Goal: Communication & Community: Answer question/provide support

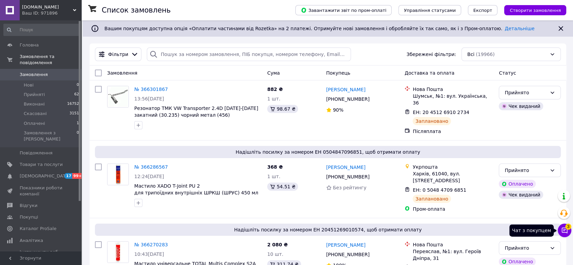
click at [564, 230] on icon at bounding box center [564, 230] width 7 height 7
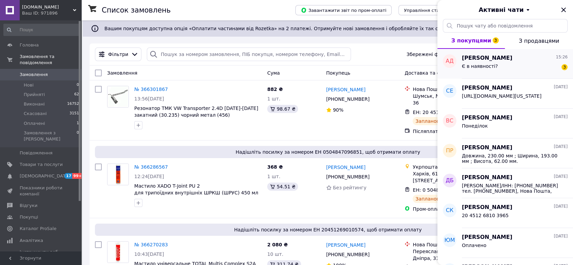
click at [500, 65] on div "Є в наявності? 3" at bounding box center [514, 67] width 106 height 11
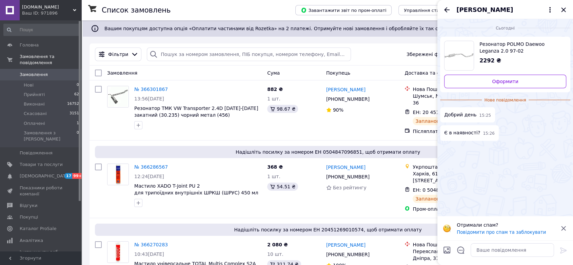
click at [504, 48] on span "Резонатор POLMO Daewoo Leganza 2.0 97-02 алюмінізована сталь (05.21)" at bounding box center [519, 48] width 81 height 14
click at [482, 252] on textarea at bounding box center [511, 250] width 83 height 14
type textarea "L"
type textarea "Добрий день, так маємо в наявності"
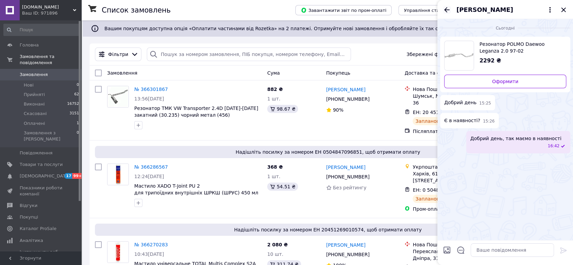
click at [447, 11] on icon "Назад" at bounding box center [446, 10] width 8 height 8
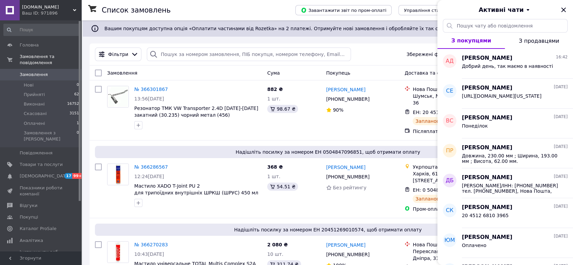
click at [563, 8] on icon "Закрити" at bounding box center [563, 10] width 8 height 8
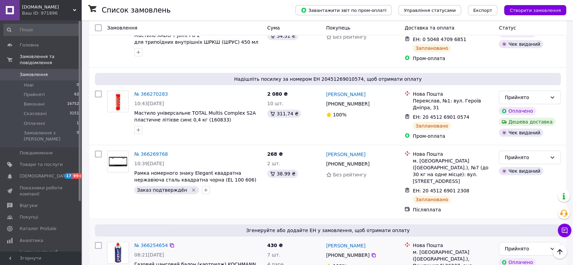
scroll to position [188, 0]
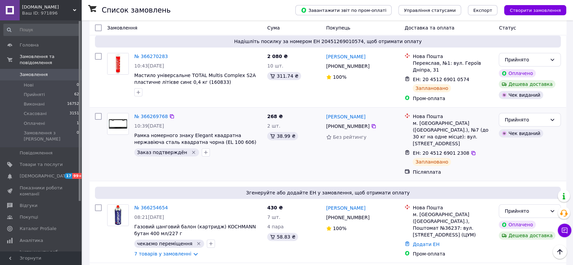
click at [192, 151] on icon "Видалити мітку" at bounding box center [193, 152] width 3 height 3
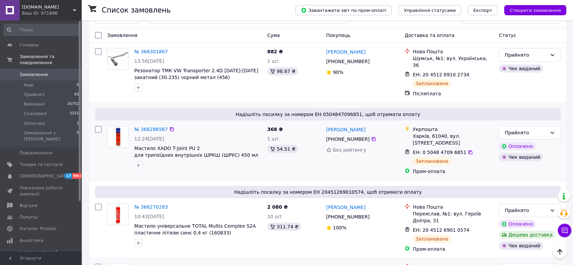
scroll to position [0, 0]
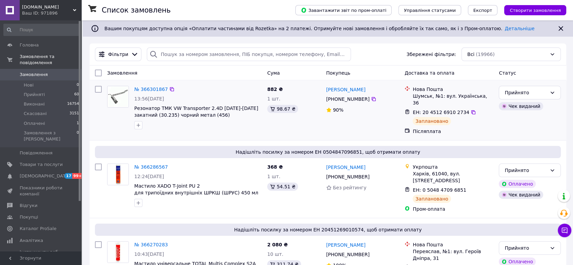
scroll to position [38, 0]
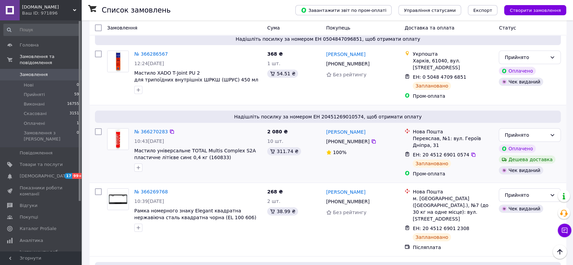
scroll to position [75, 0]
